Goal: Transaction & Acquisition: Purchase product/service

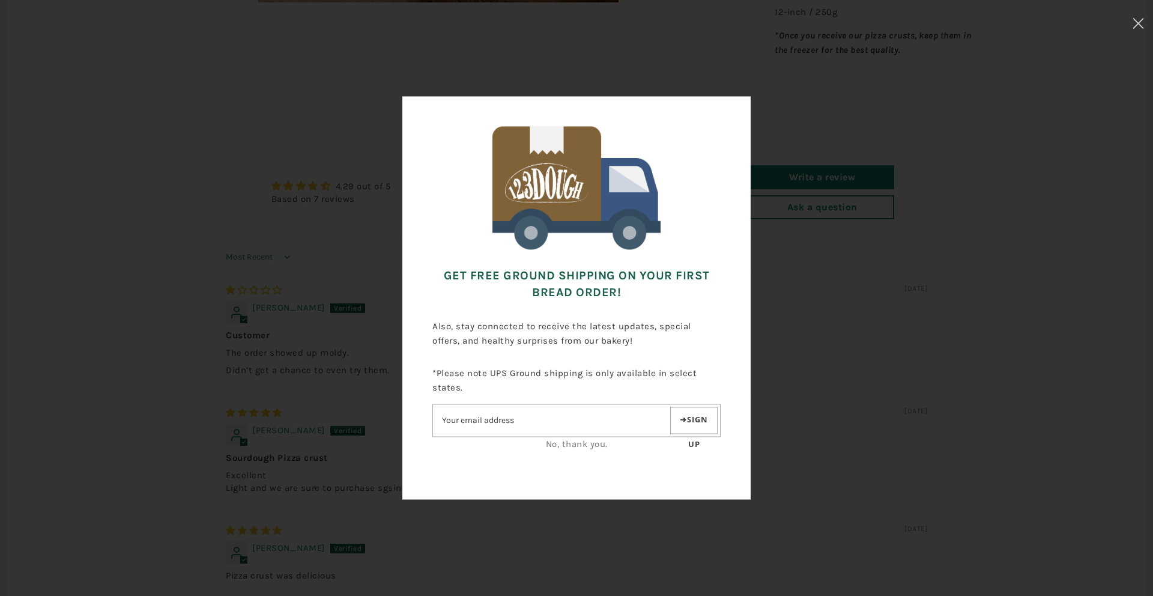
click at [591, 442] on link "No, thank you." at bounding box center [577, 444] width 62 height 11
click at [593, 447] on link "No, thank you." at bounding box center [577, 444] width 62 height 11
click at [1136, 25] on icon at bounding box center [1137, 23] width 11 height 11
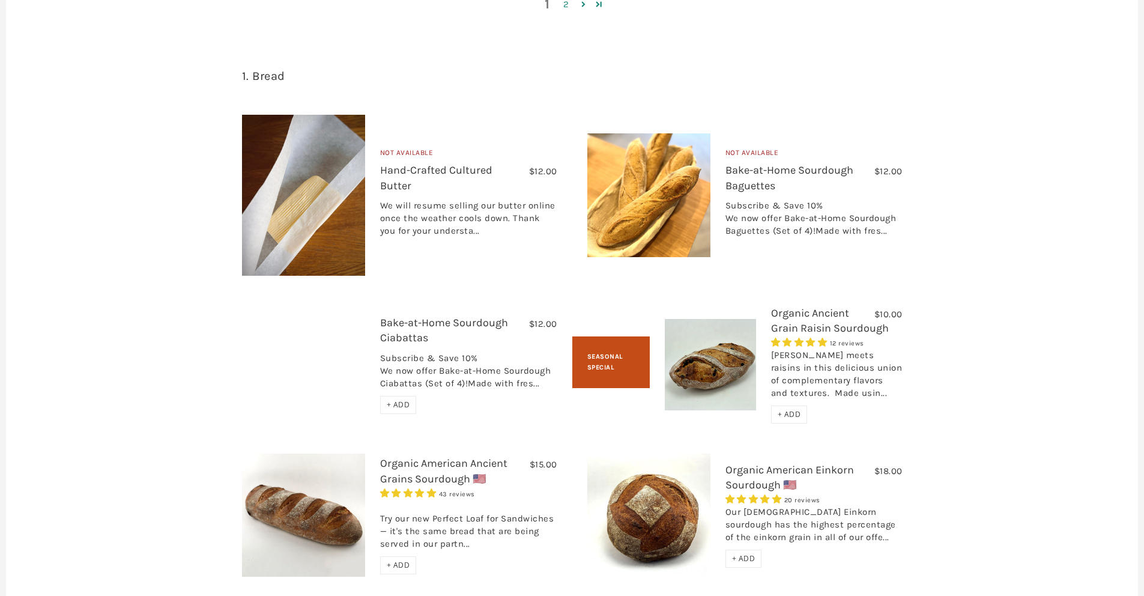
scroll to position [1409, 0]
